Goal: Information Seeking & Learning: Compare options

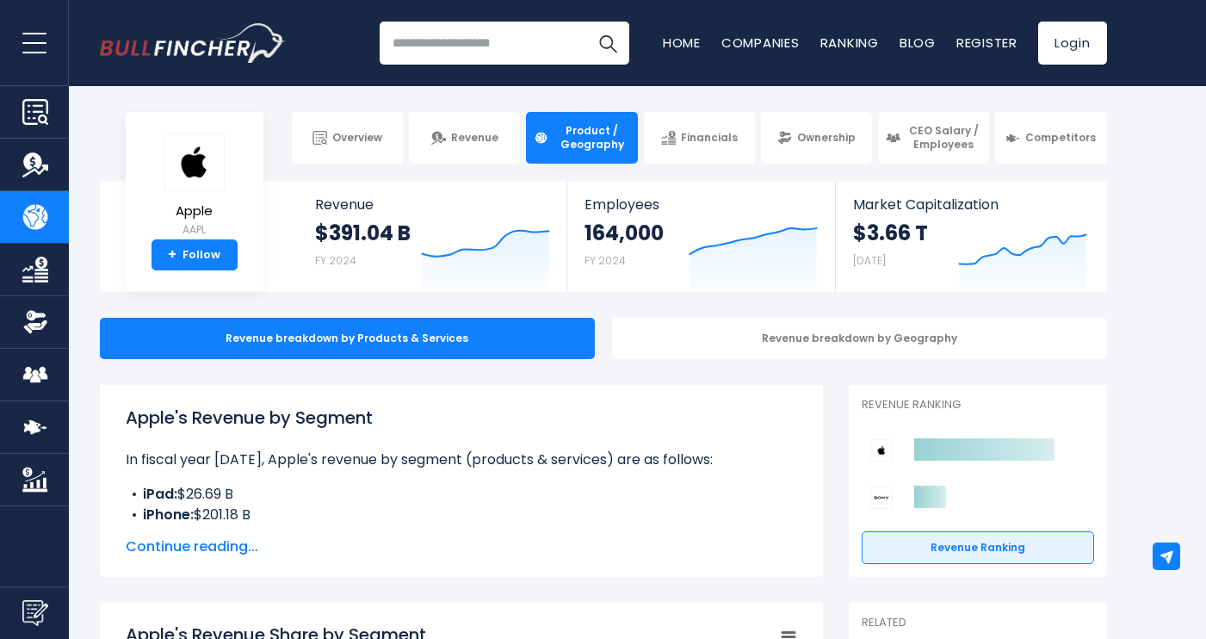
scroll to position [31, 0]
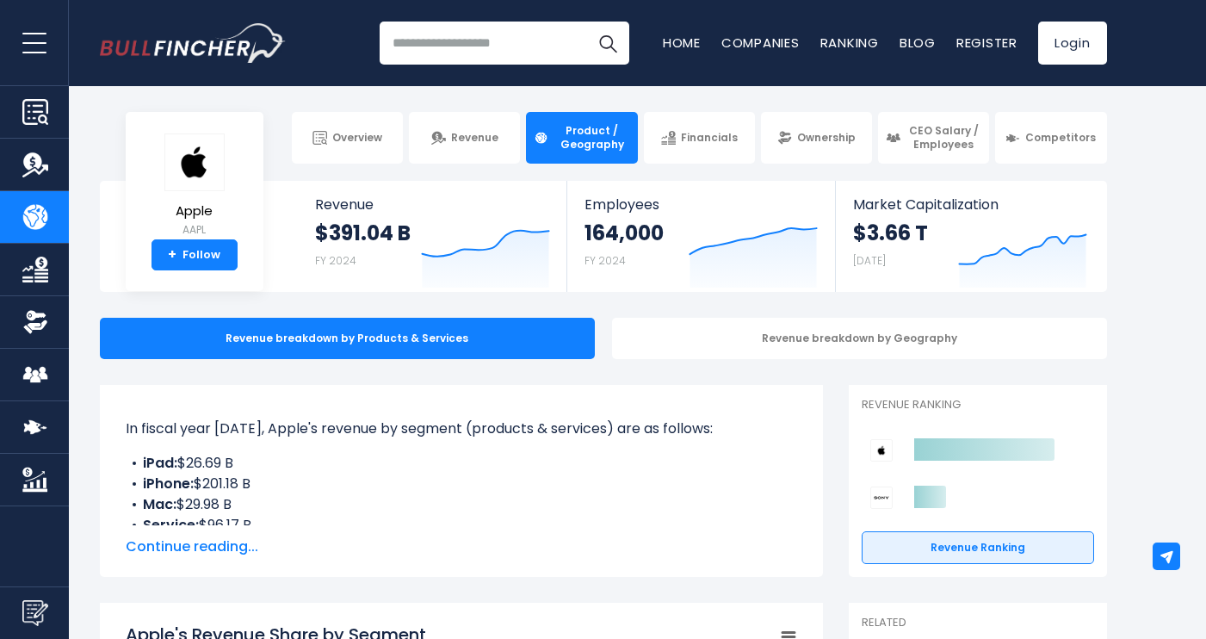
click at [452, 32] on input "search" at bounding box center [505, 43] width 250 height 43
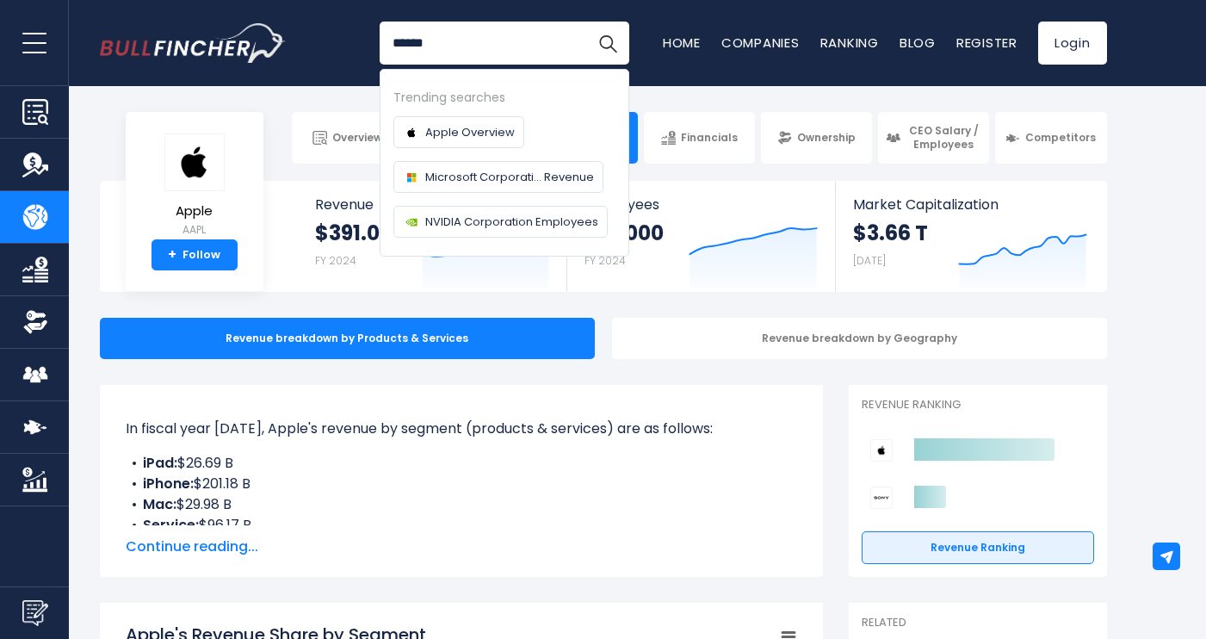
type input "******"
click at [607, 43] on button "Search" at bounding box center [607, 43] width 43 height 43
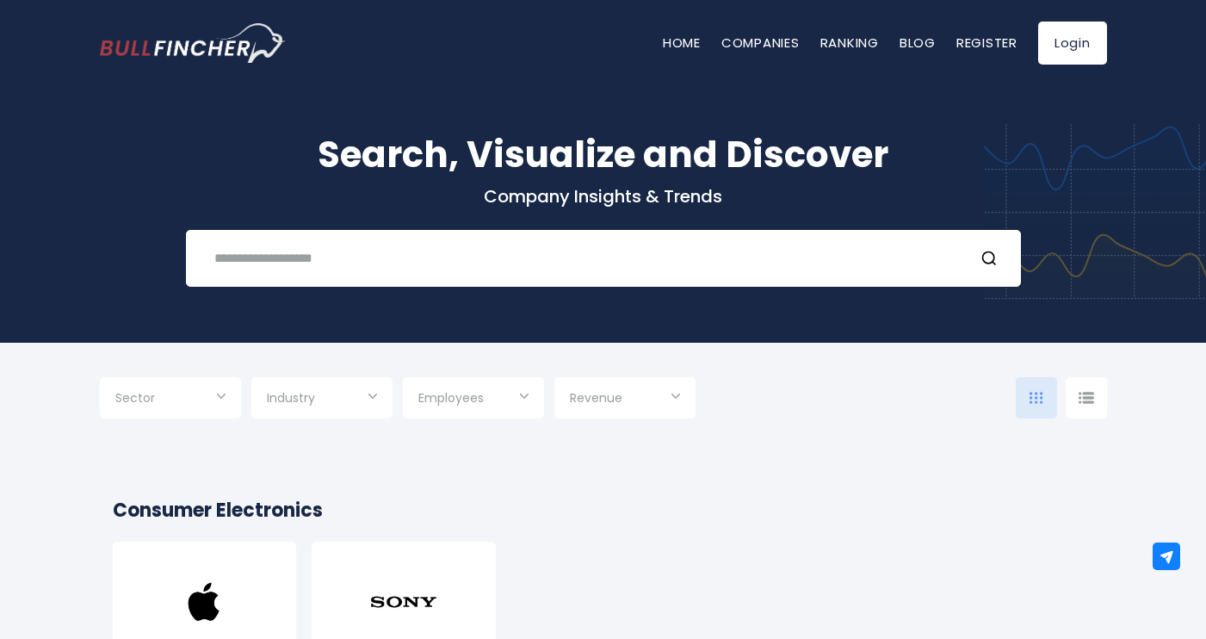
scroll to position [8, 0]
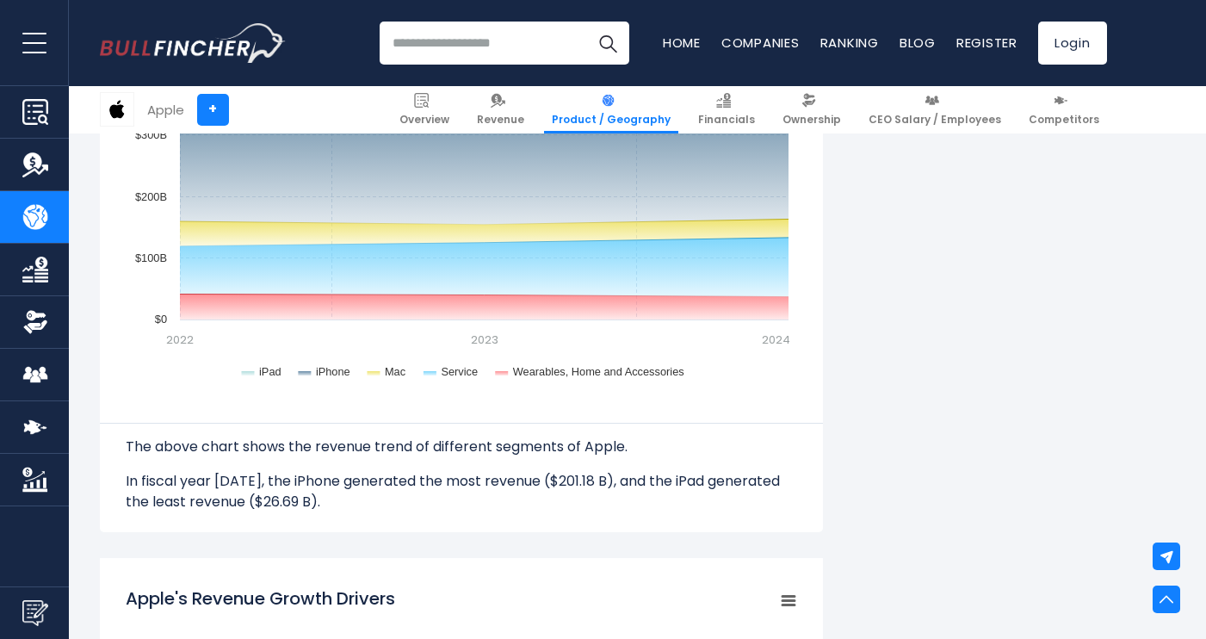
scroll to position [1636, 0]
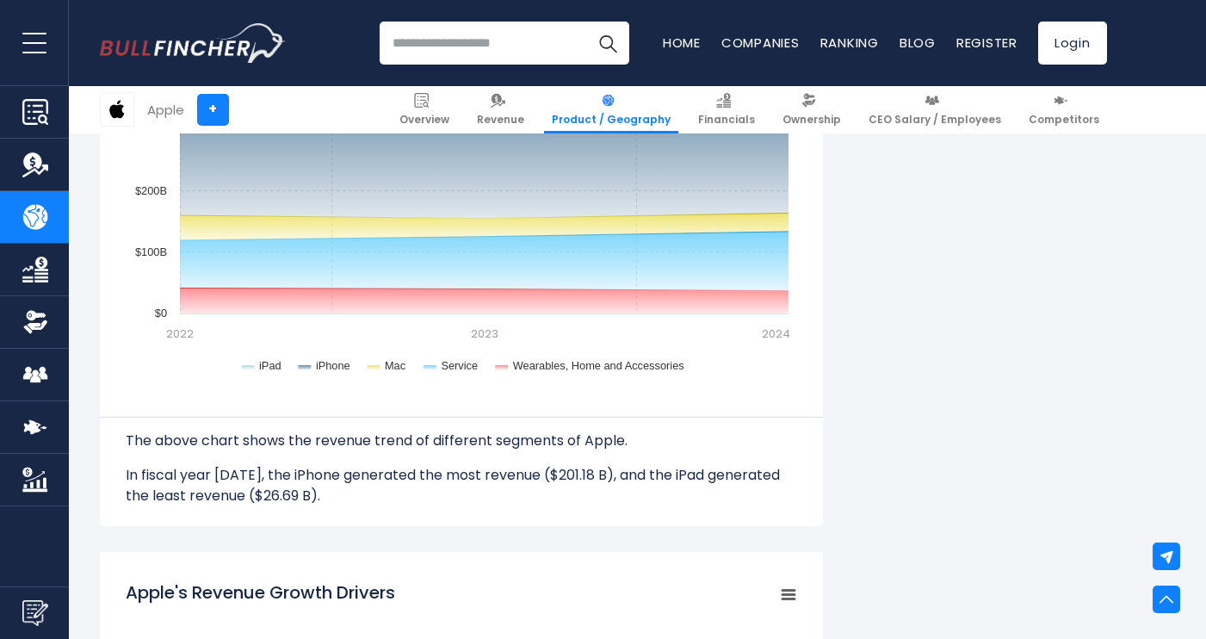
click at [33, 157] on img "Company Revenue" at bounding box center [35, 164] width 26 height 26
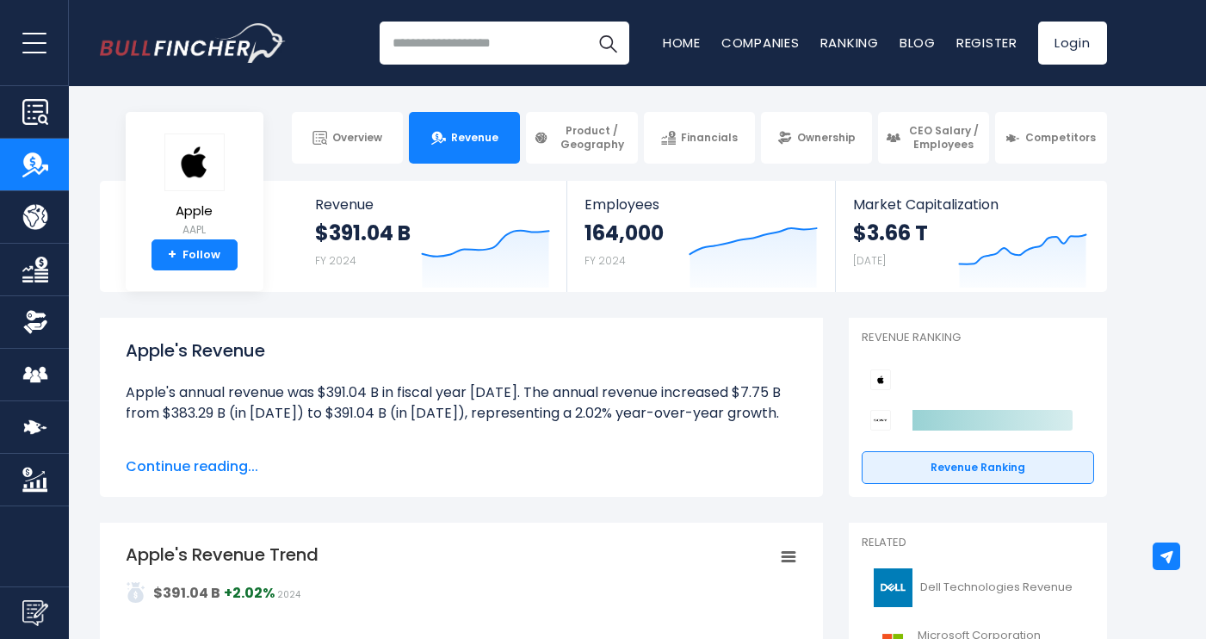
click at [463, 51] on input "search" at bounding box center [505, 43] width 250 height 43
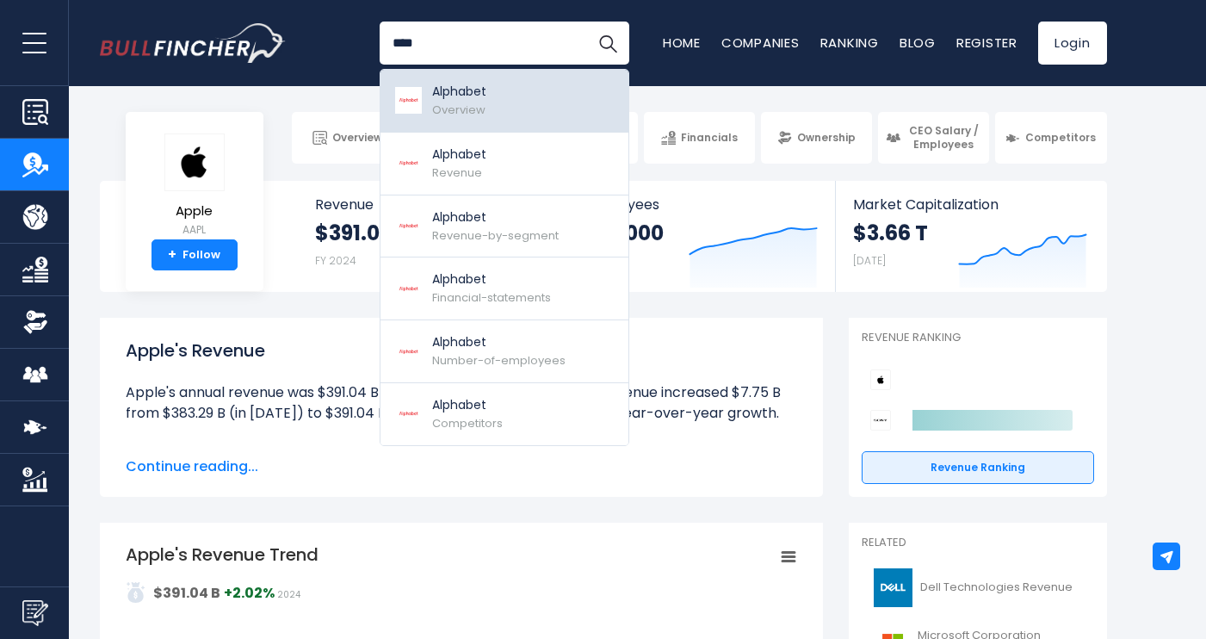
type input "****"
click at [447, 114] on span "Overview" at bounding box center [458, 110] width 53 height 16
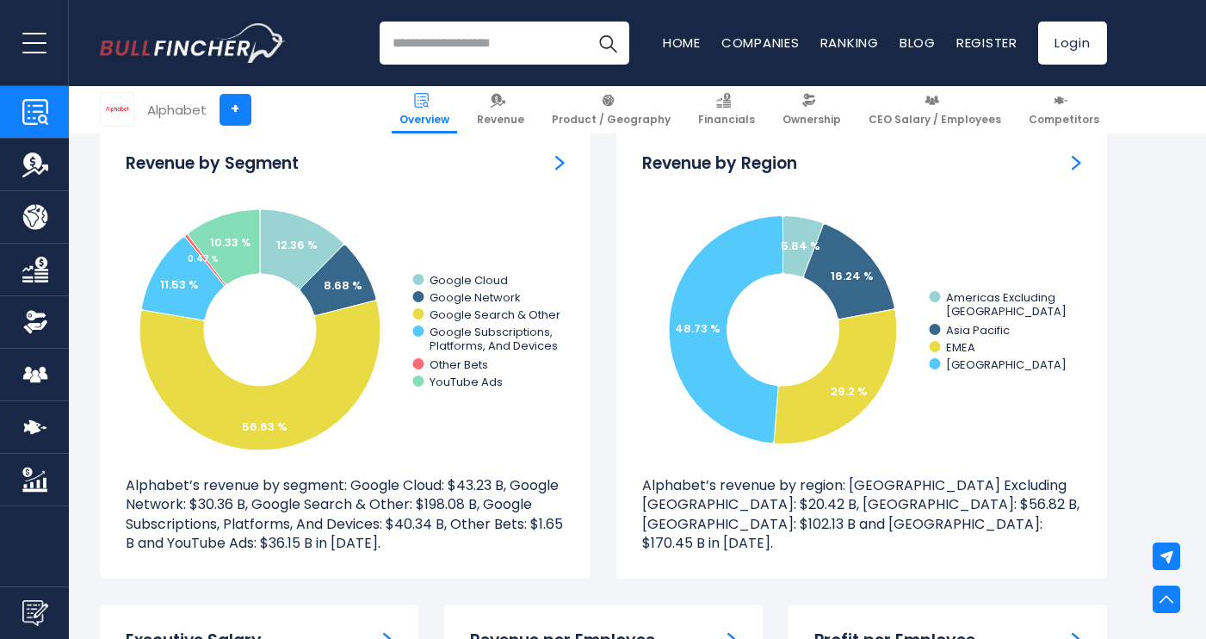
scroll to position [1605, 0]
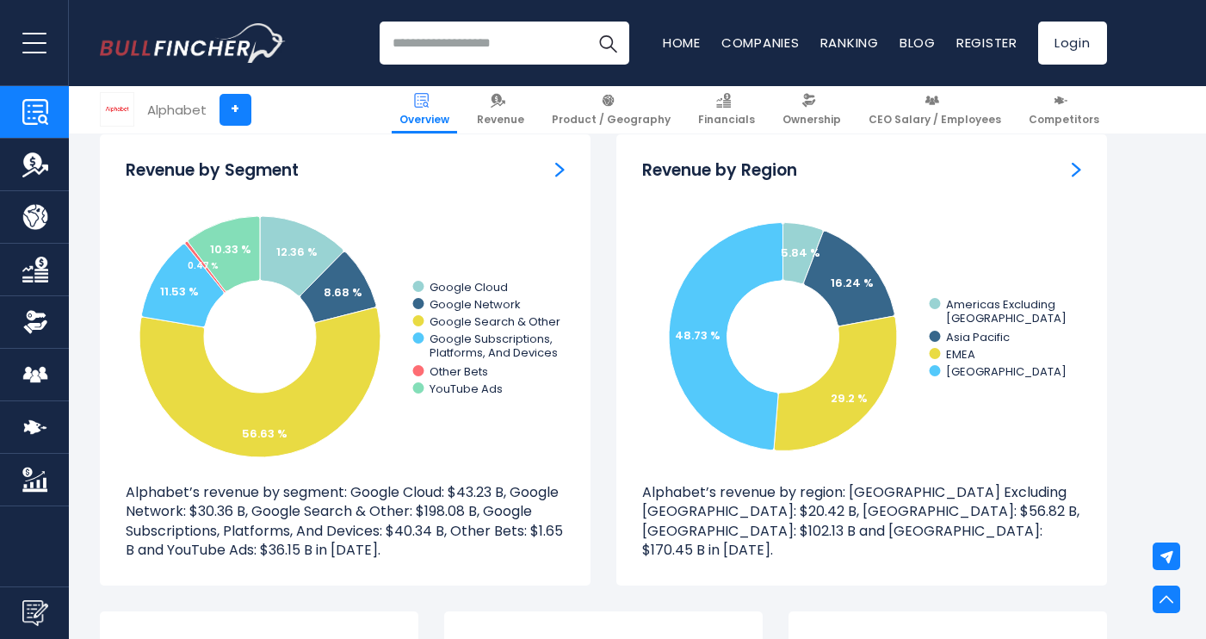
click at [556, 167] on img "Revenue by Segment" at bounding box center [559, 169] width 9 height 15
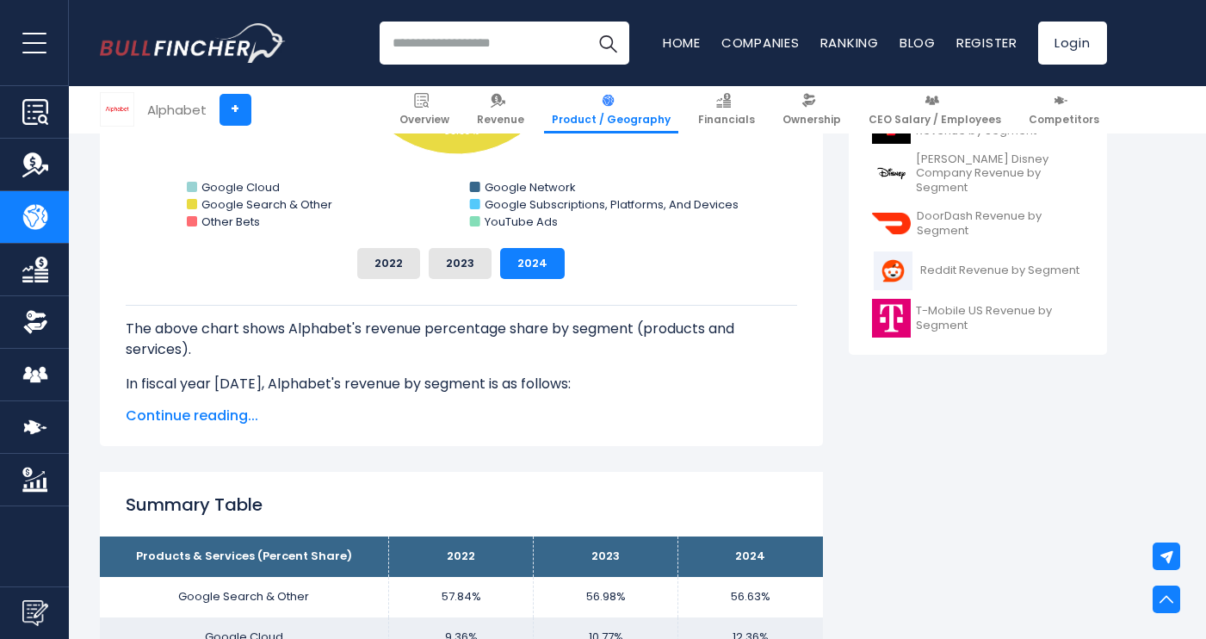
scroll to position [736, 0]
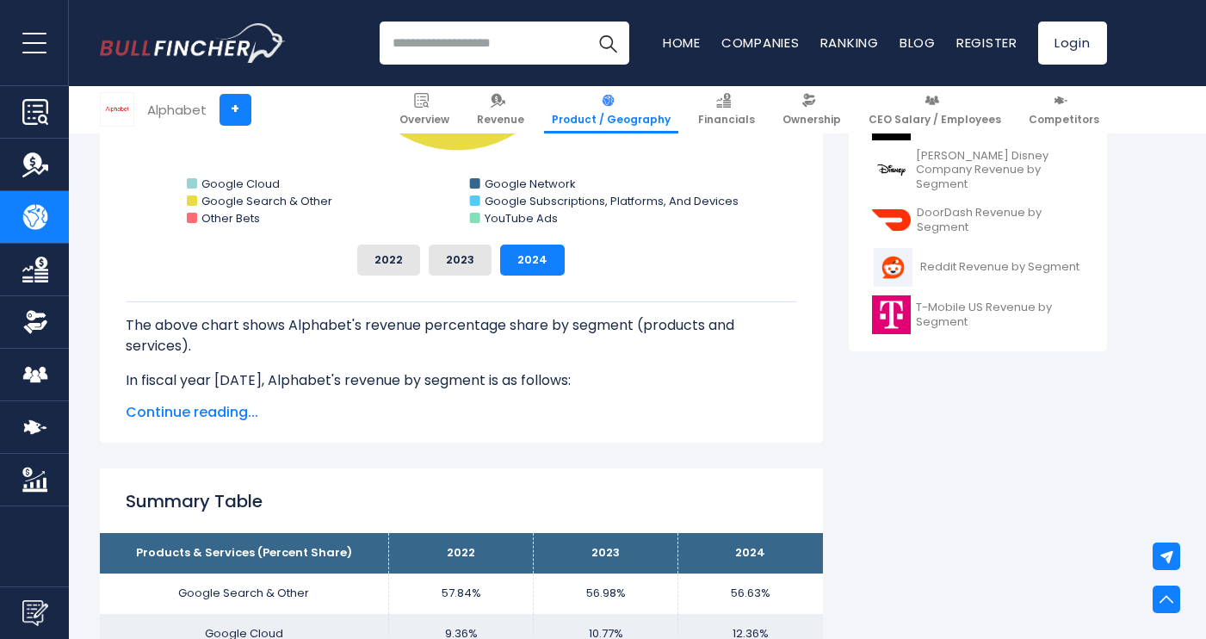
click at [237, 416] on span "Continue reading..." at bounding box center [461, 412] width 671 height 21
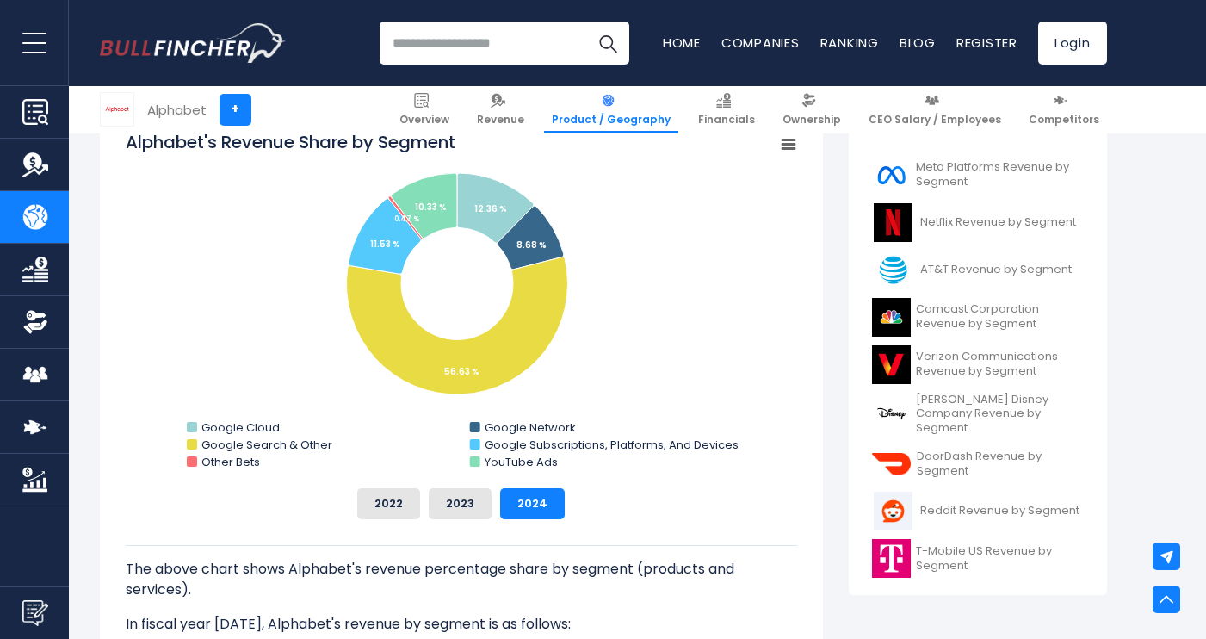
scroll to position [483, 0]
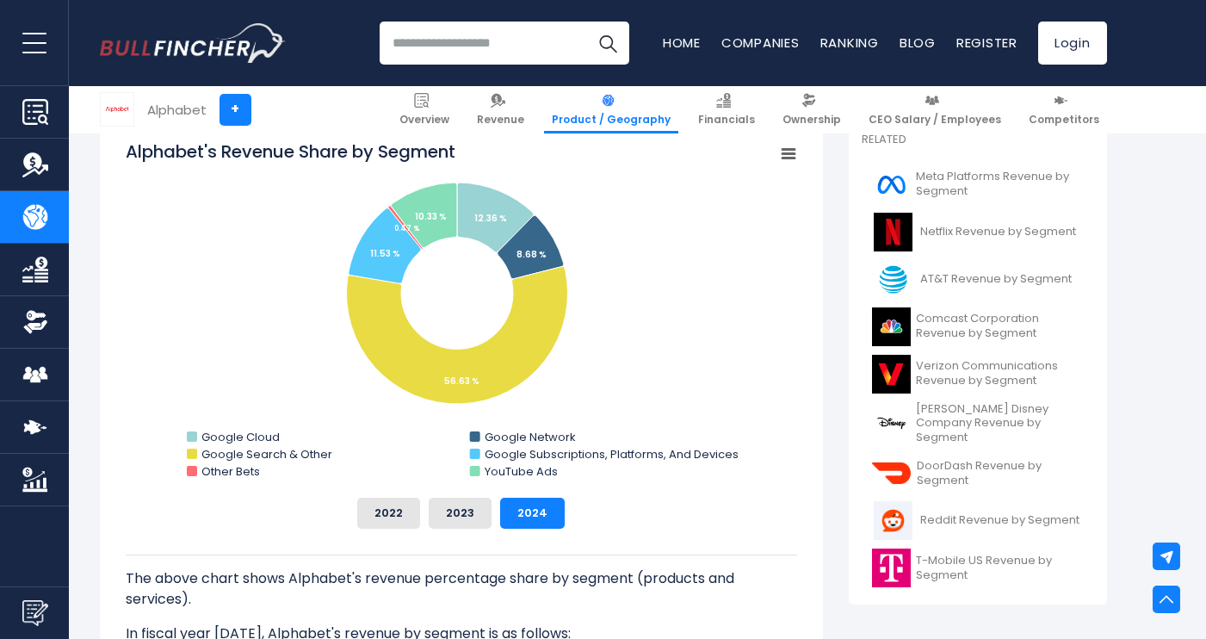
click at [23, 424] on img "Company Competitors" at bounding box center [35, 427] width 26 height 26
click at [42, 432] on img "Company Competitors" at bounding box center [35, 427] width 26 height 26
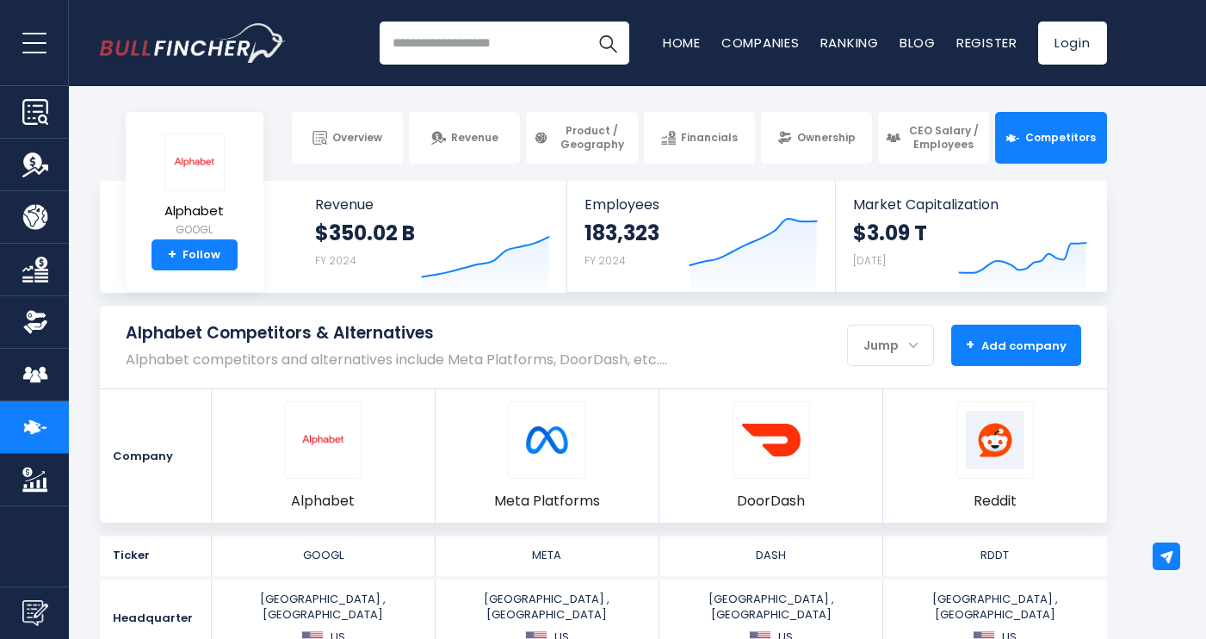
click at [988, 348] on span "+ Add company" at bounding box center [1016, 344] width 101 height 15
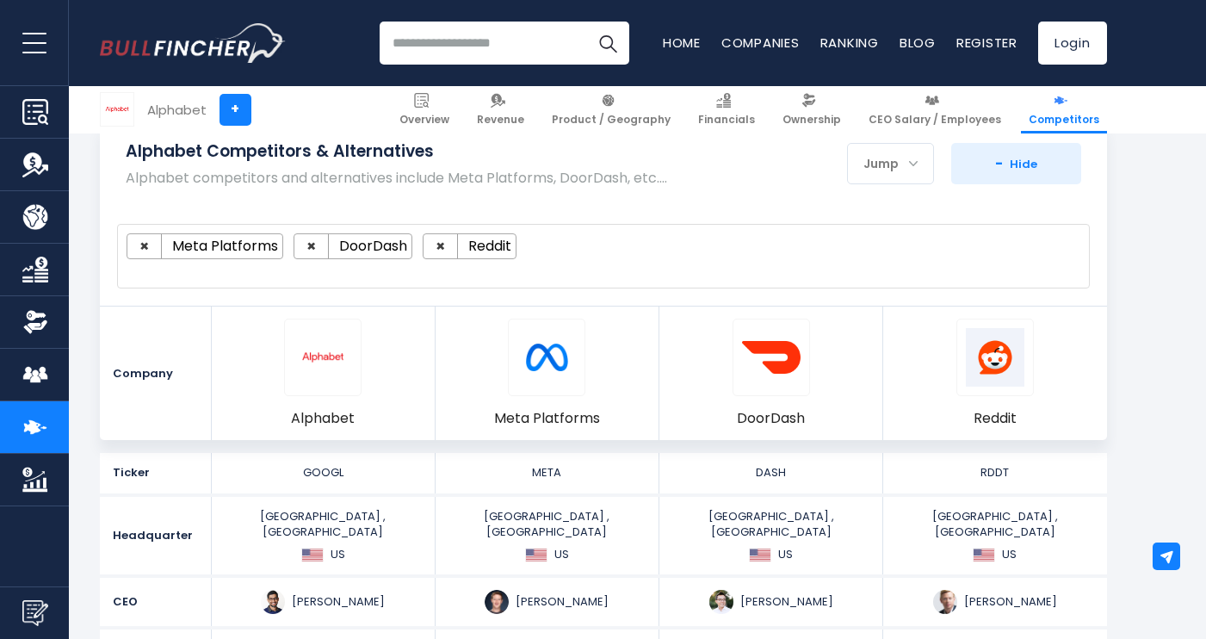
scroll to position [182, 0]
click at [429, 244] on button "×" at bounding box center [440, 245] width 34 height 24
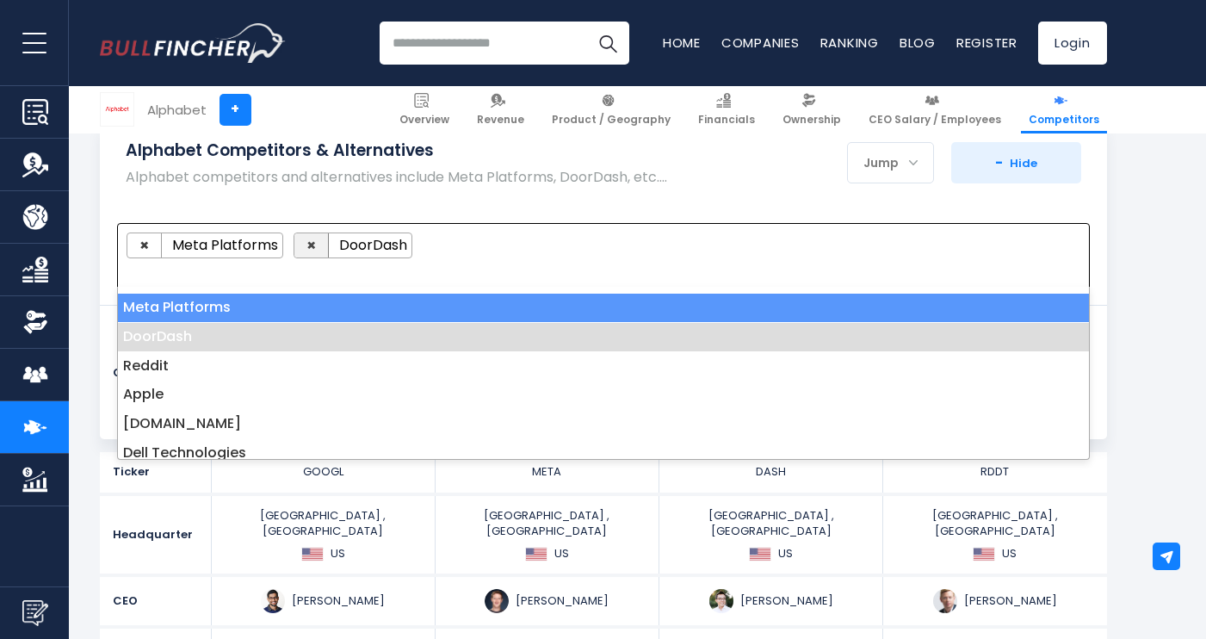
click at [317, 242] on button "×" at bounding box center [311, 245] width 34 height 24
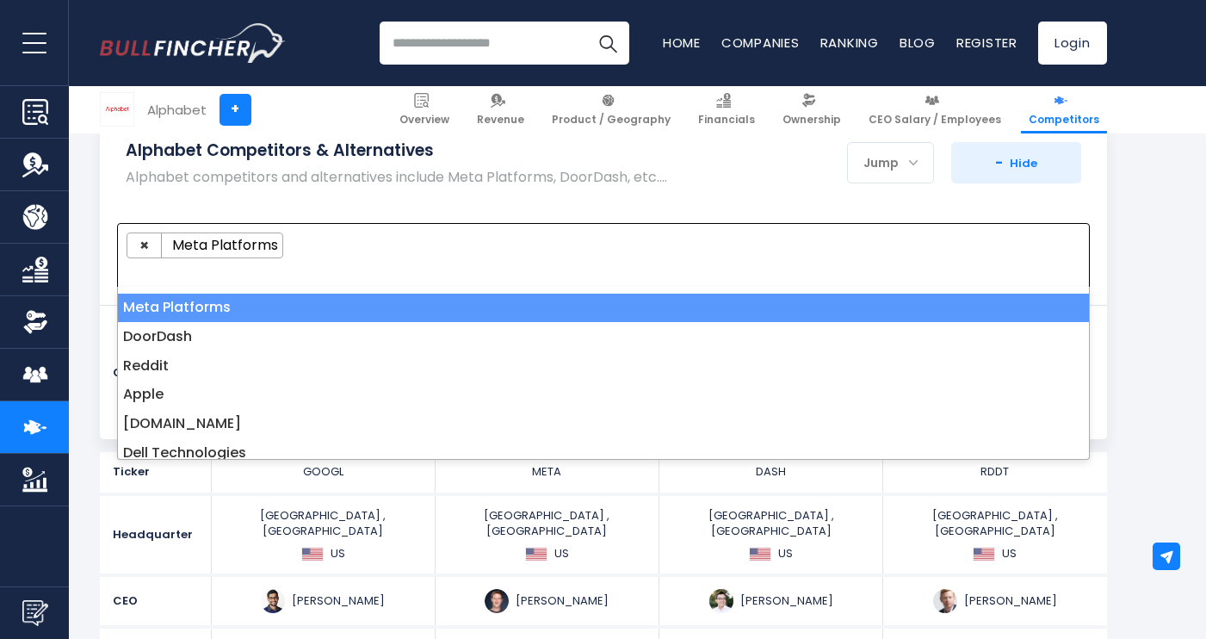
click at [151, 274] on span at bounding box center [596, 268] width 938 height 20
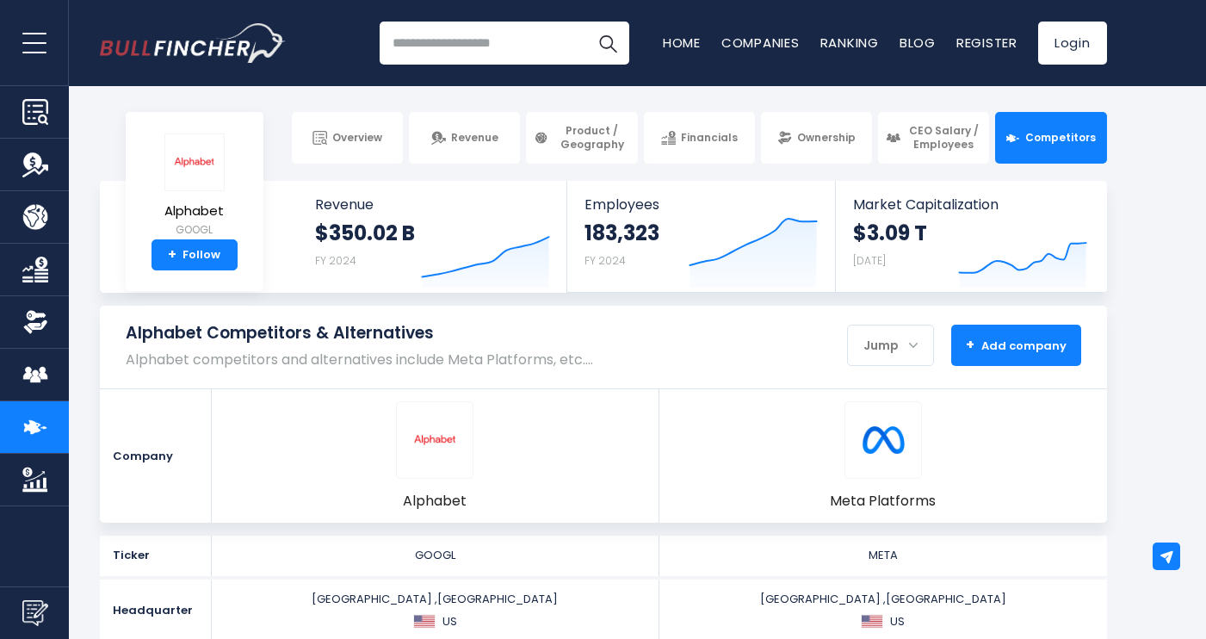
click at [1018, 346] on span "+ Add company" at bounding box center [1016, 344] width 101 height 15
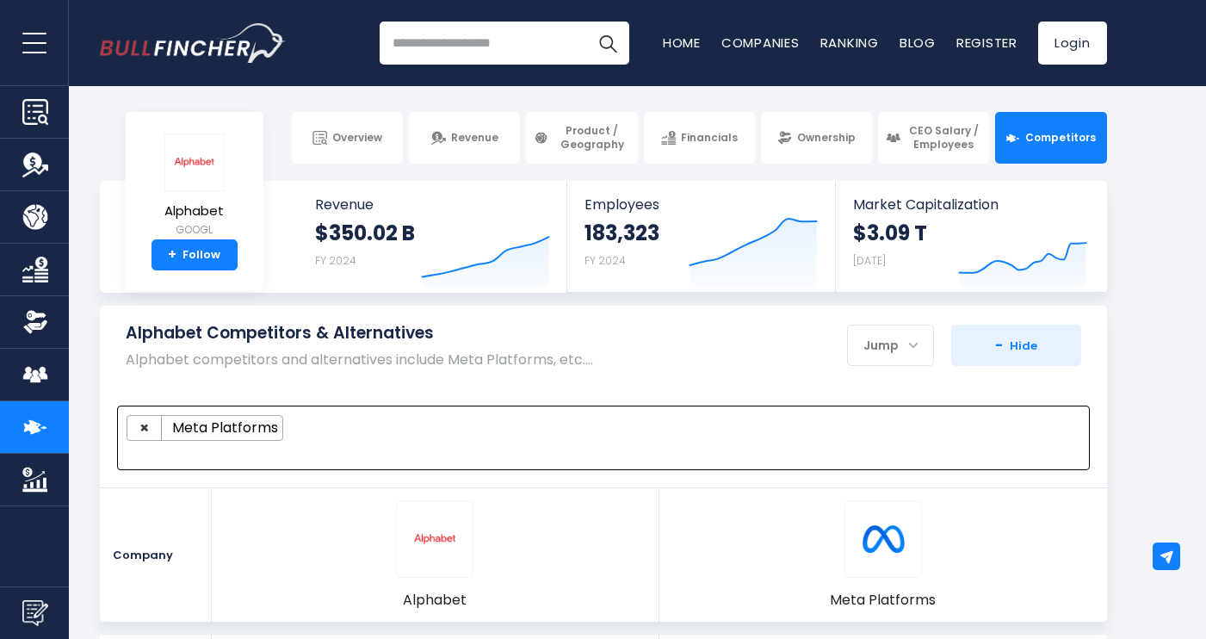
click at [232, 441] on span at bounding box center [596, 451] width 938 height 20
click at [218, 445] on span at bounding box center [596, 451] width 938 height 20
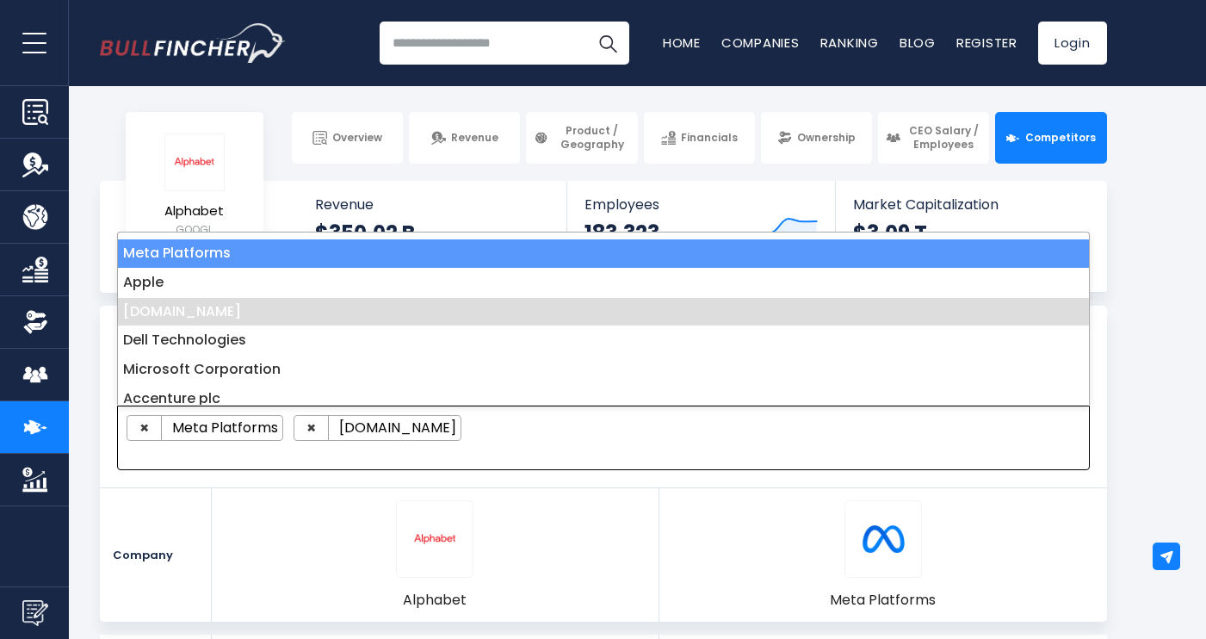
click at [148, 441] on span at bounding box center [596, 451] width 938 height 20
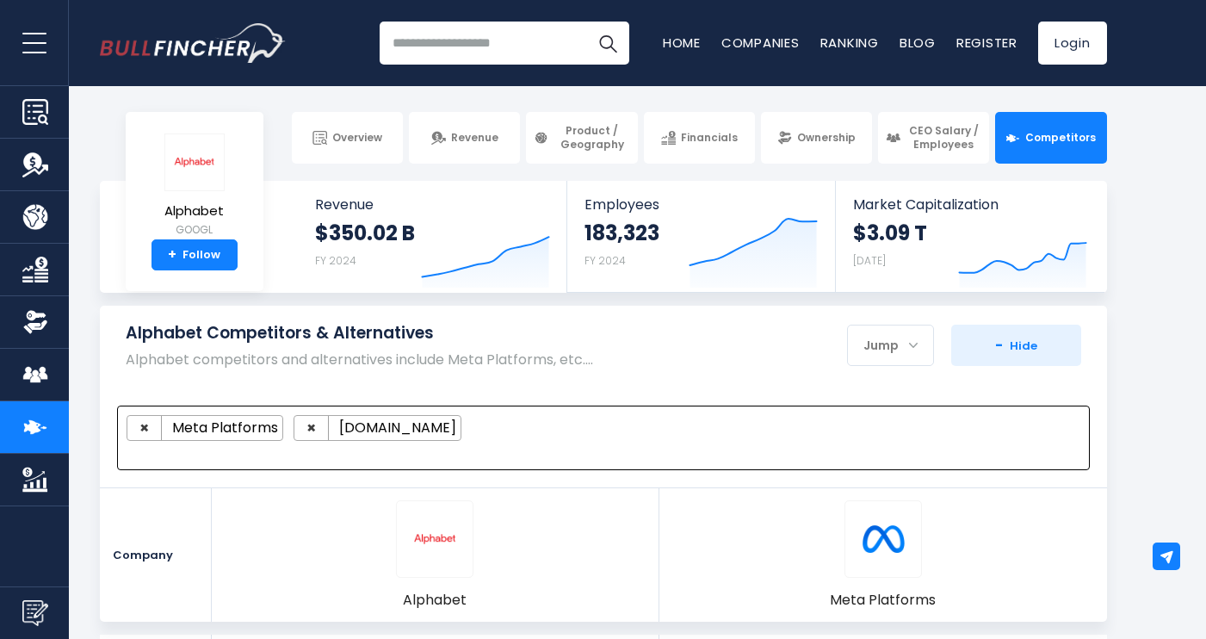
click at [133, 445] on textarea "Search" at bounding box center [136, 452] width 10 height 15
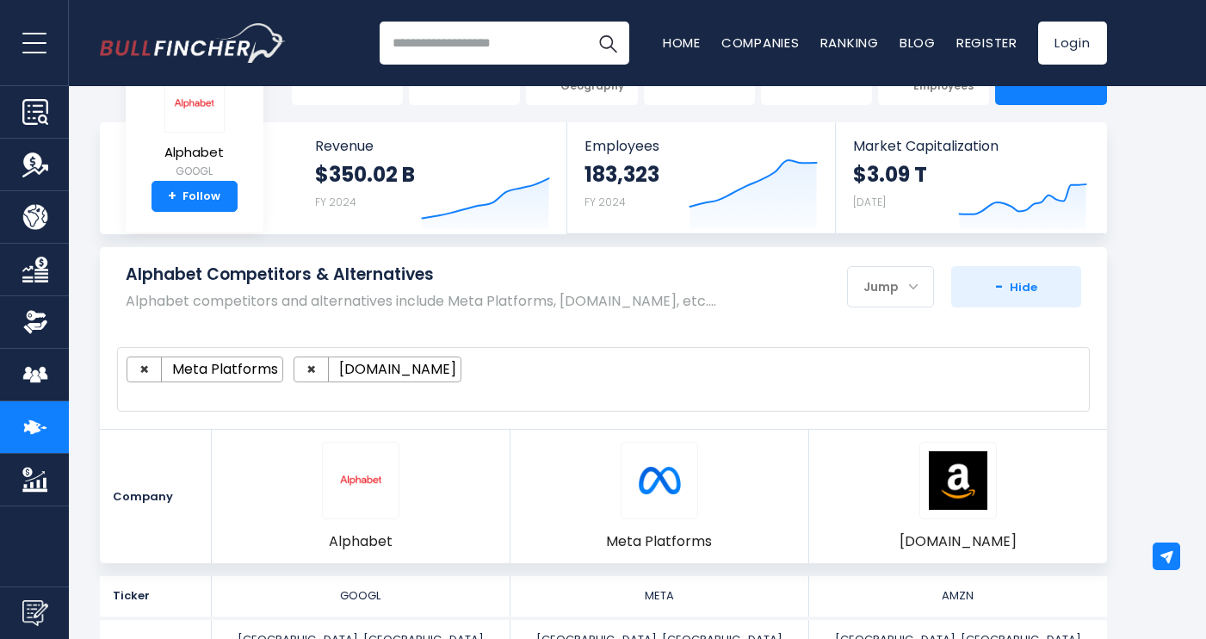
click at [138, 400] on textarea "Search" at bounding box center [136, 393] width 10 height 15
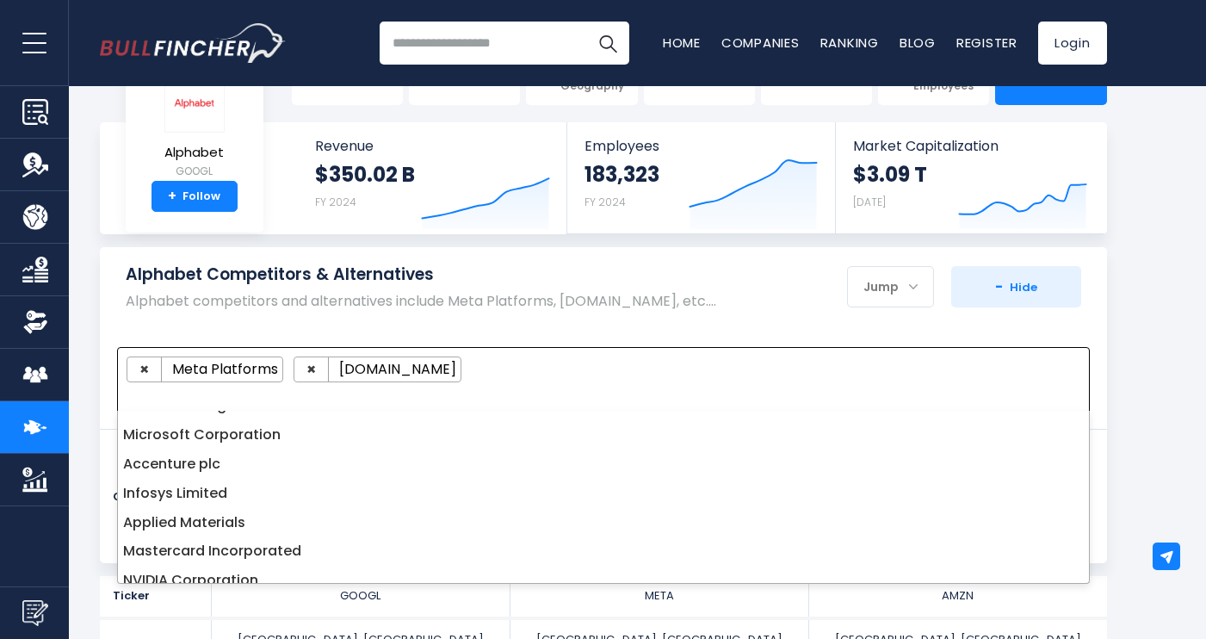
scroll to position [113, 0]
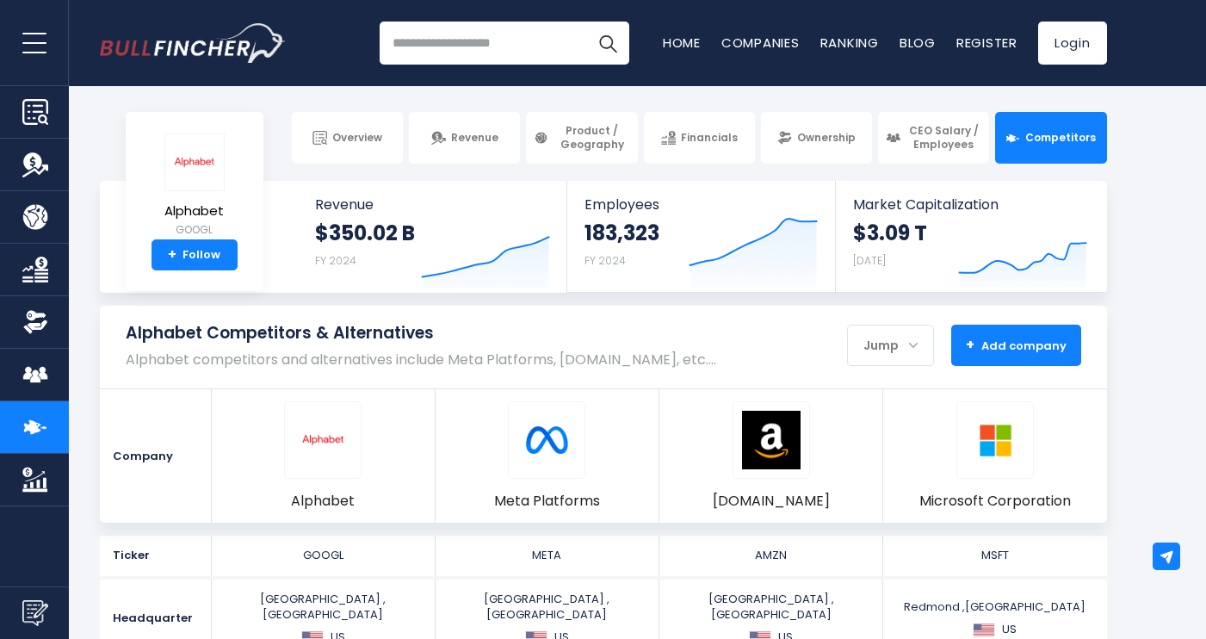
click at [984, 351] on span "+ Add company" at bounding box center [1016, 344] width 101 height 15
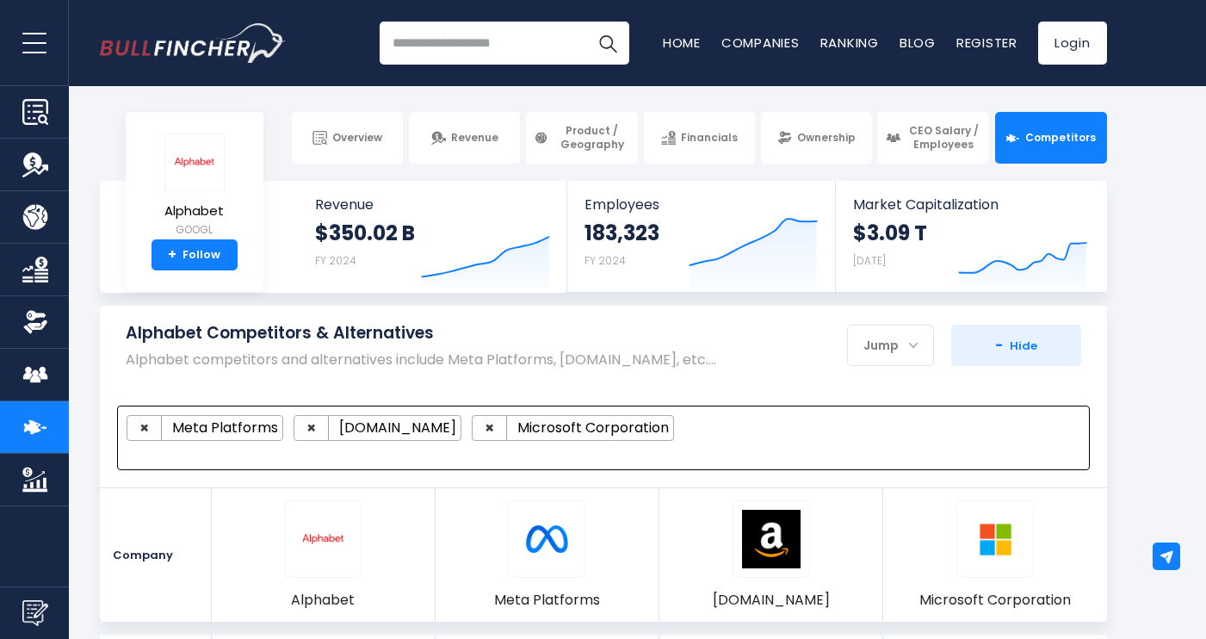
click at [375, 450] on span at bounding box center [596, 451] width 938 height 20
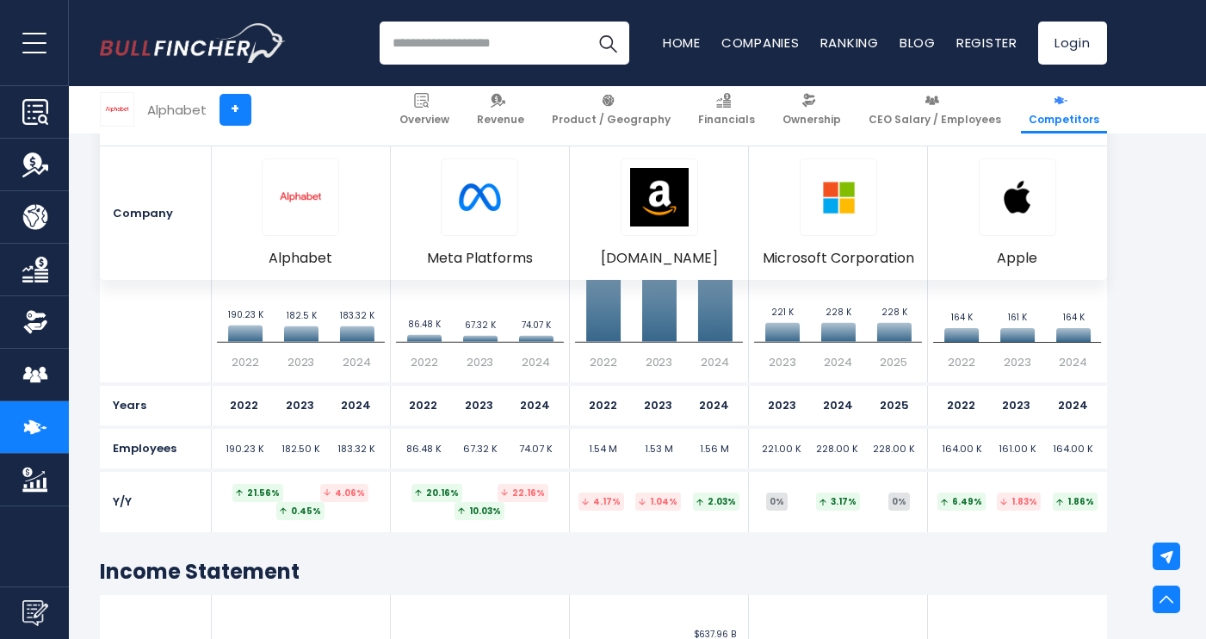
scroll to position [1127, 0]
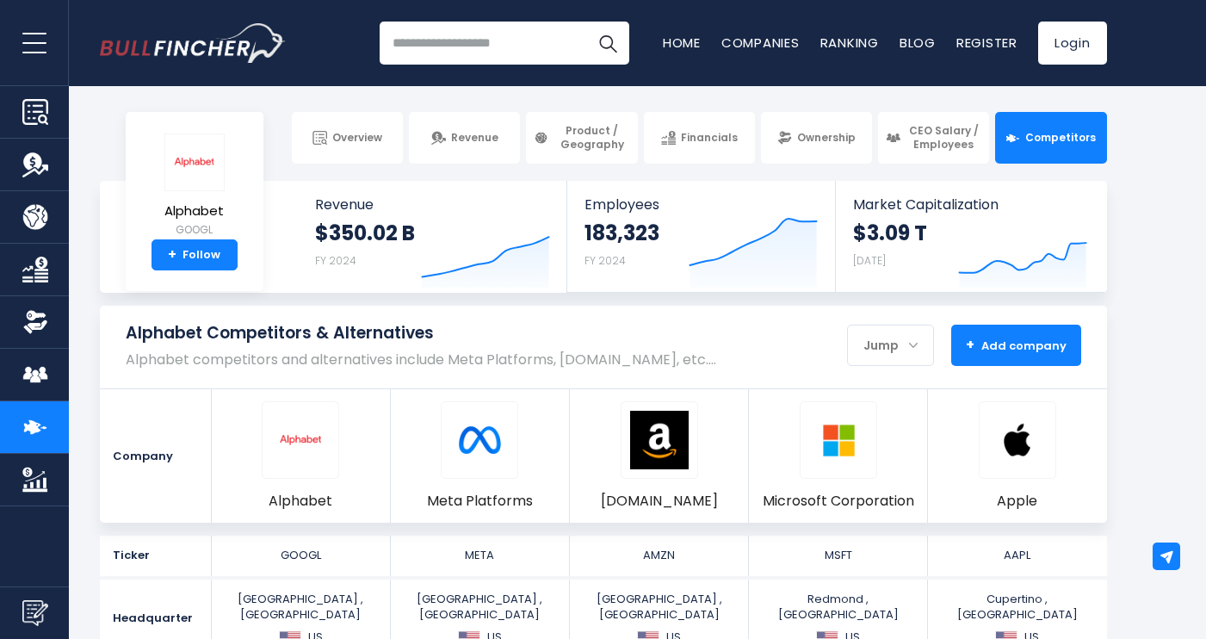
click at [1027, 345] on span "+ Add company" at bounding box center [1016, 344] width 101 height 15
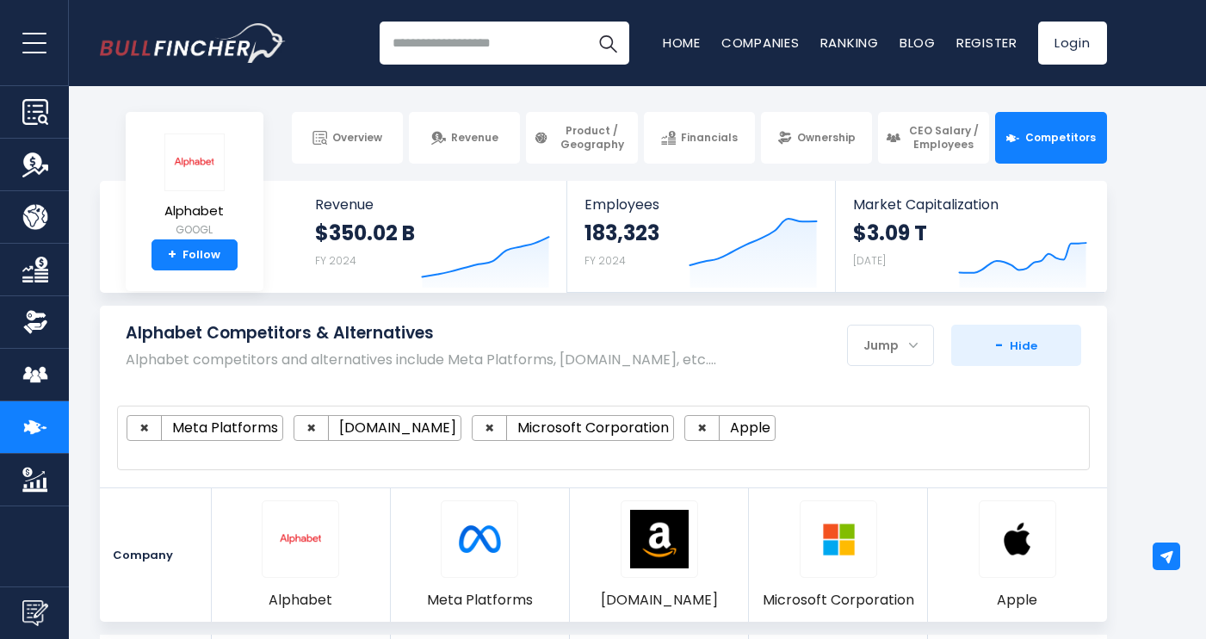
click at [317, 460] on span "× Meta Platforms × Amazon.com × Microsoft Corporation × Apple" at bounding box center [603, 437] width 972 height 65
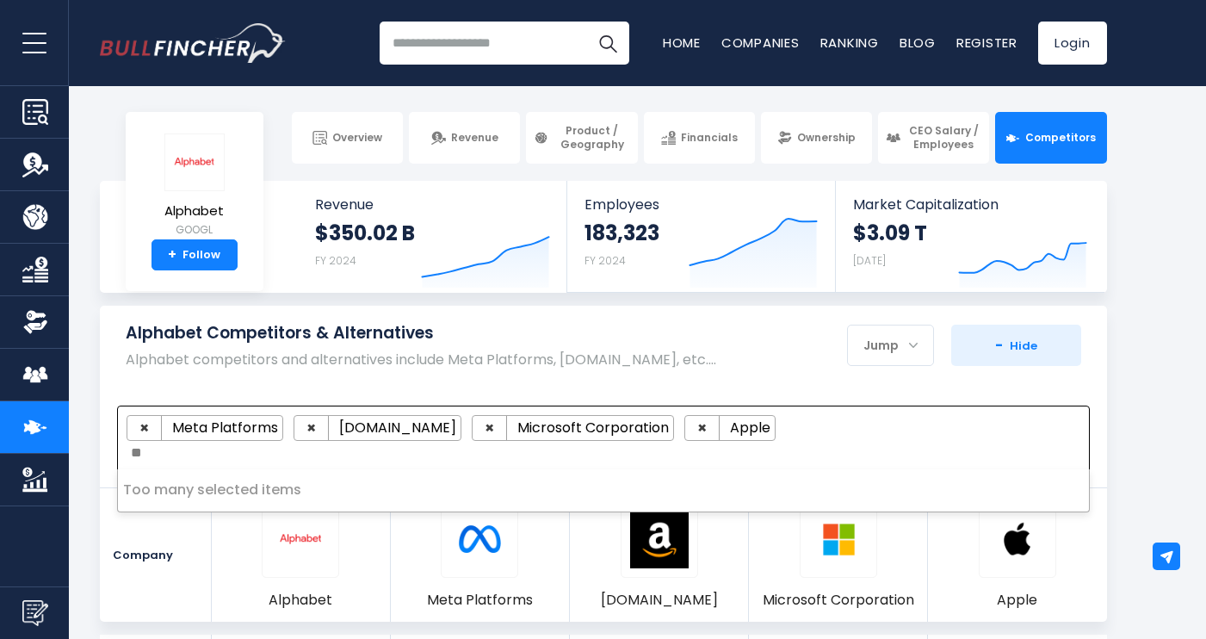
type textarea "*"
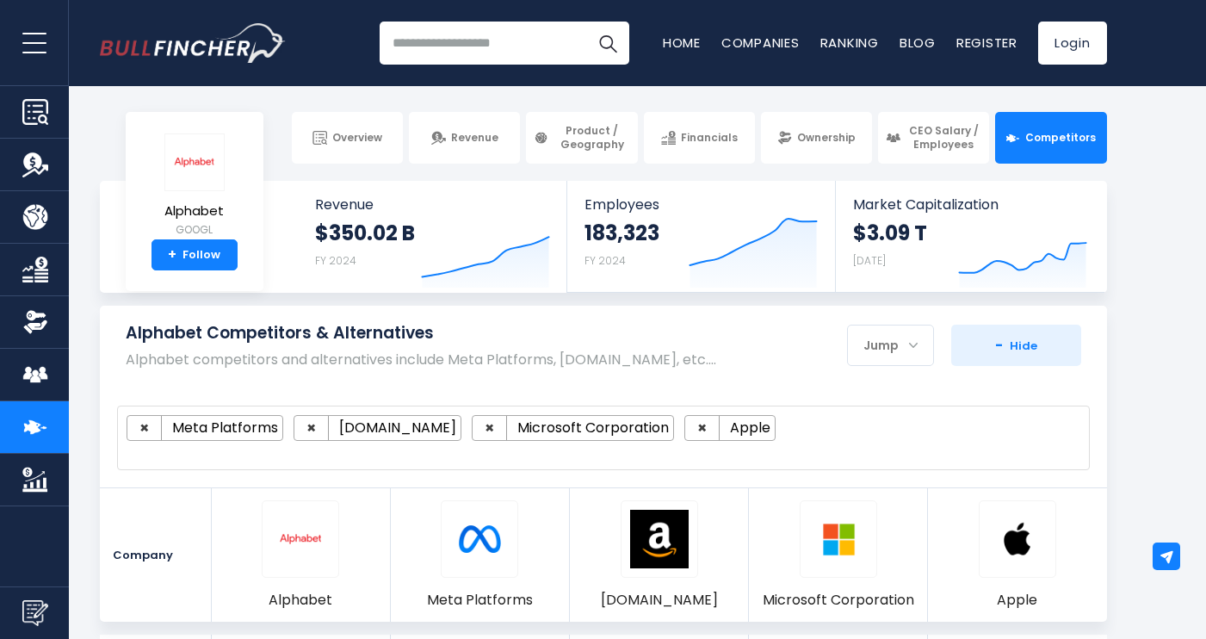
click at [1154, 431] on section "Alphabet Competitors & Alternatives Alphabet competitors and alternatives inclu…" at bounding box center [603, 464] width 1206 height 316
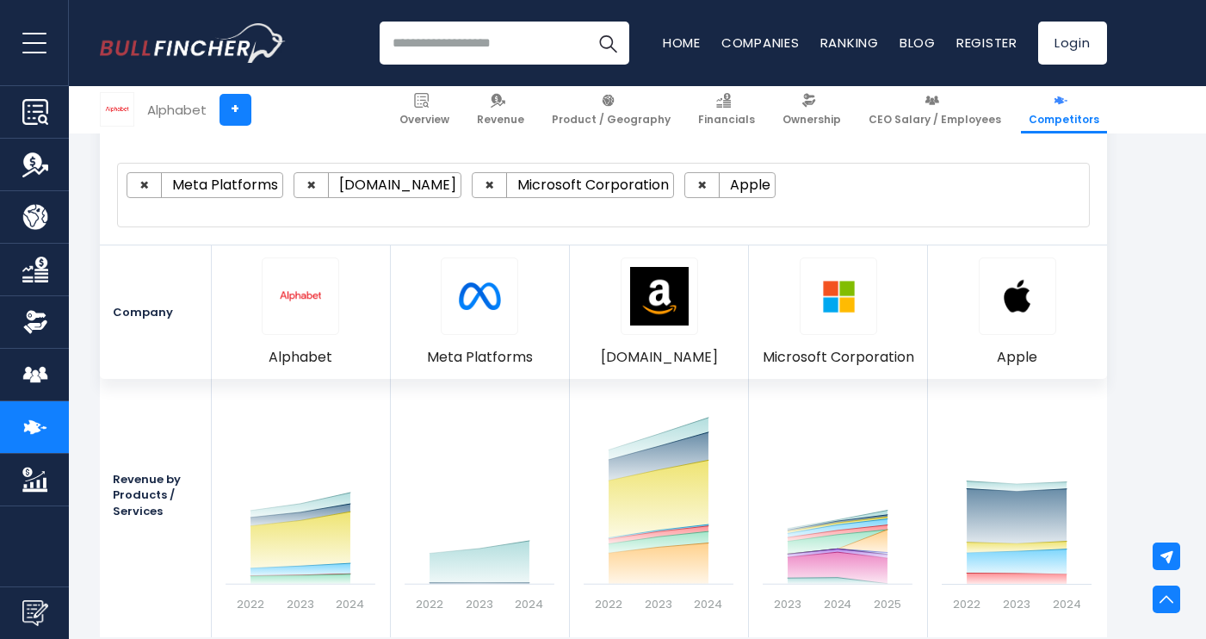
scroll to position [1844, 0]
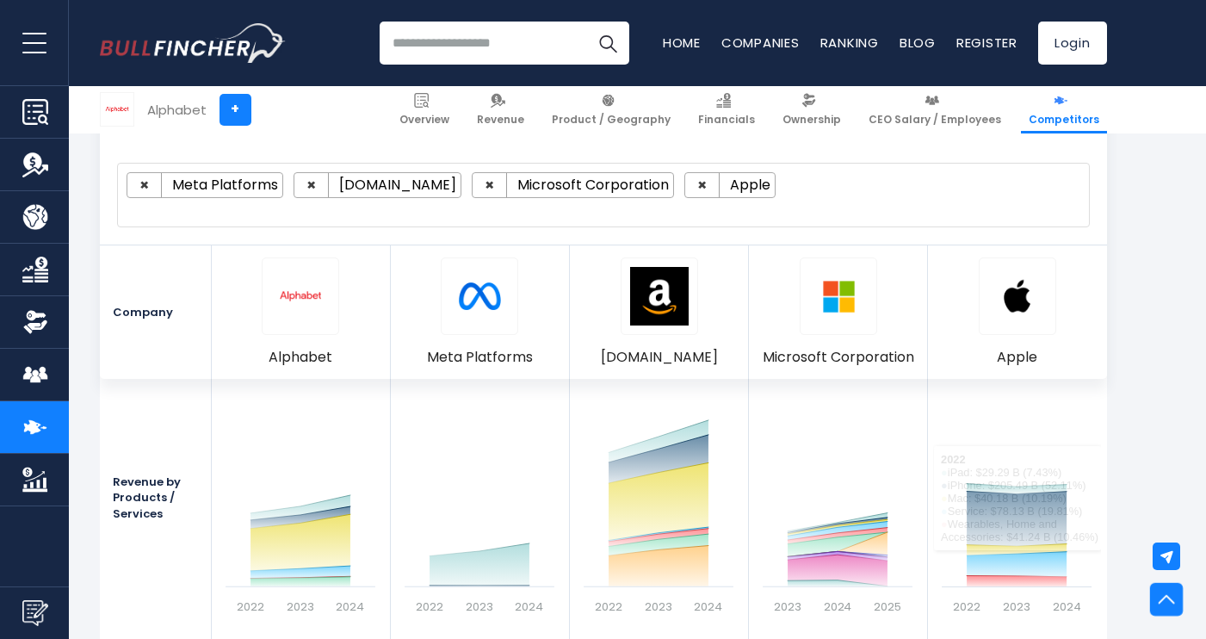
click at [1169, 599] on img at bounding box center [1166, 598] width 16 height 16
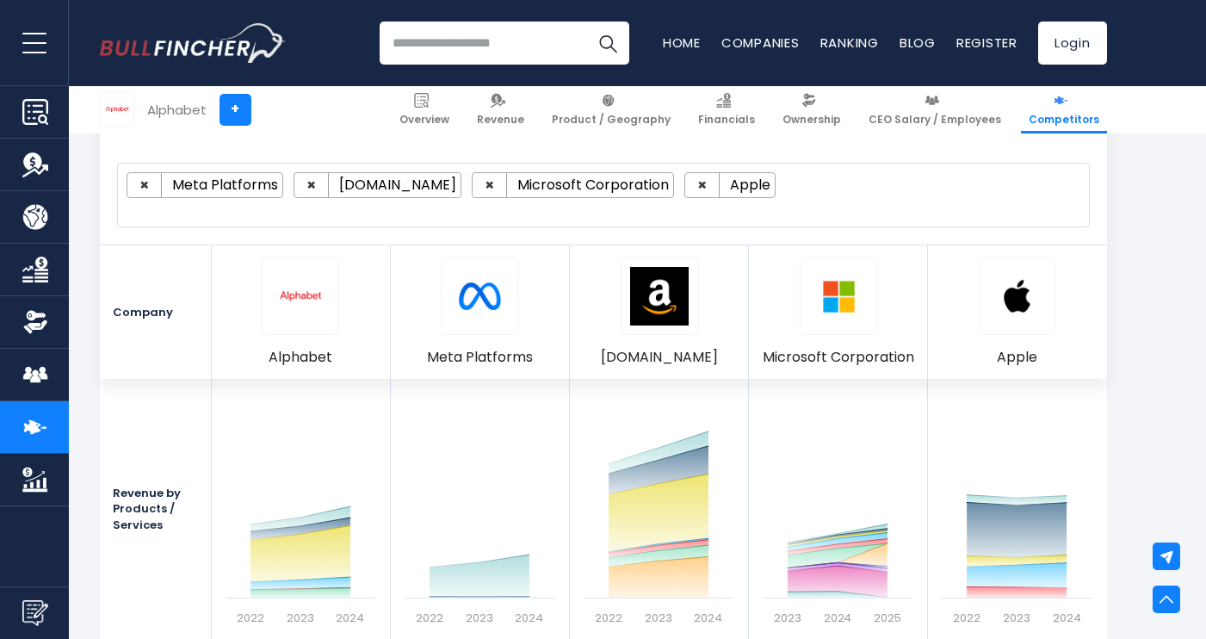
scroll to position [1824, 0]
